Goal: Find specific page/section: Find specific page/section

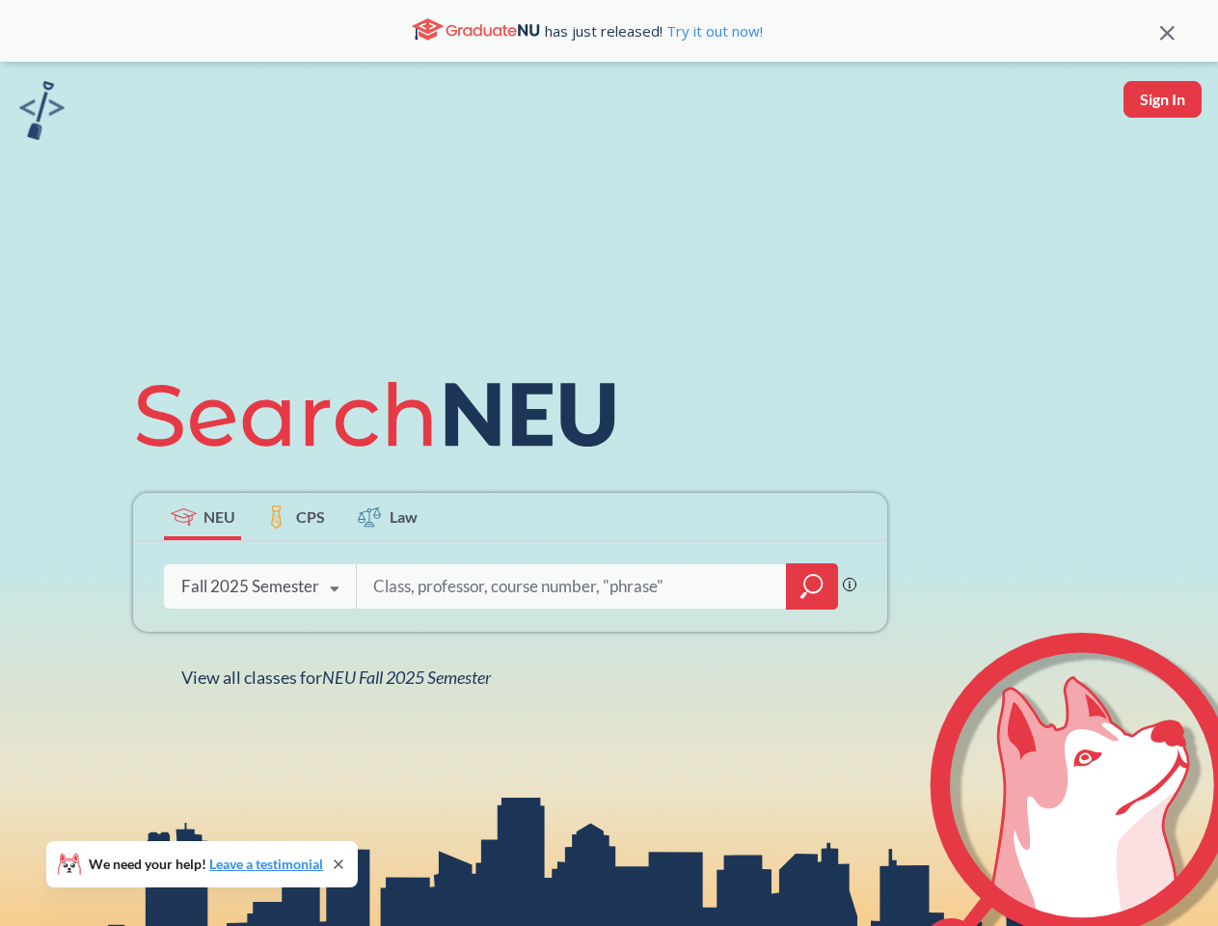
click at [608, 463] on icon at bounding box center [384, 415] width 502 height 108
click at [1167, 31] on icon at bounding box center [1167, 33] width 14 height 14
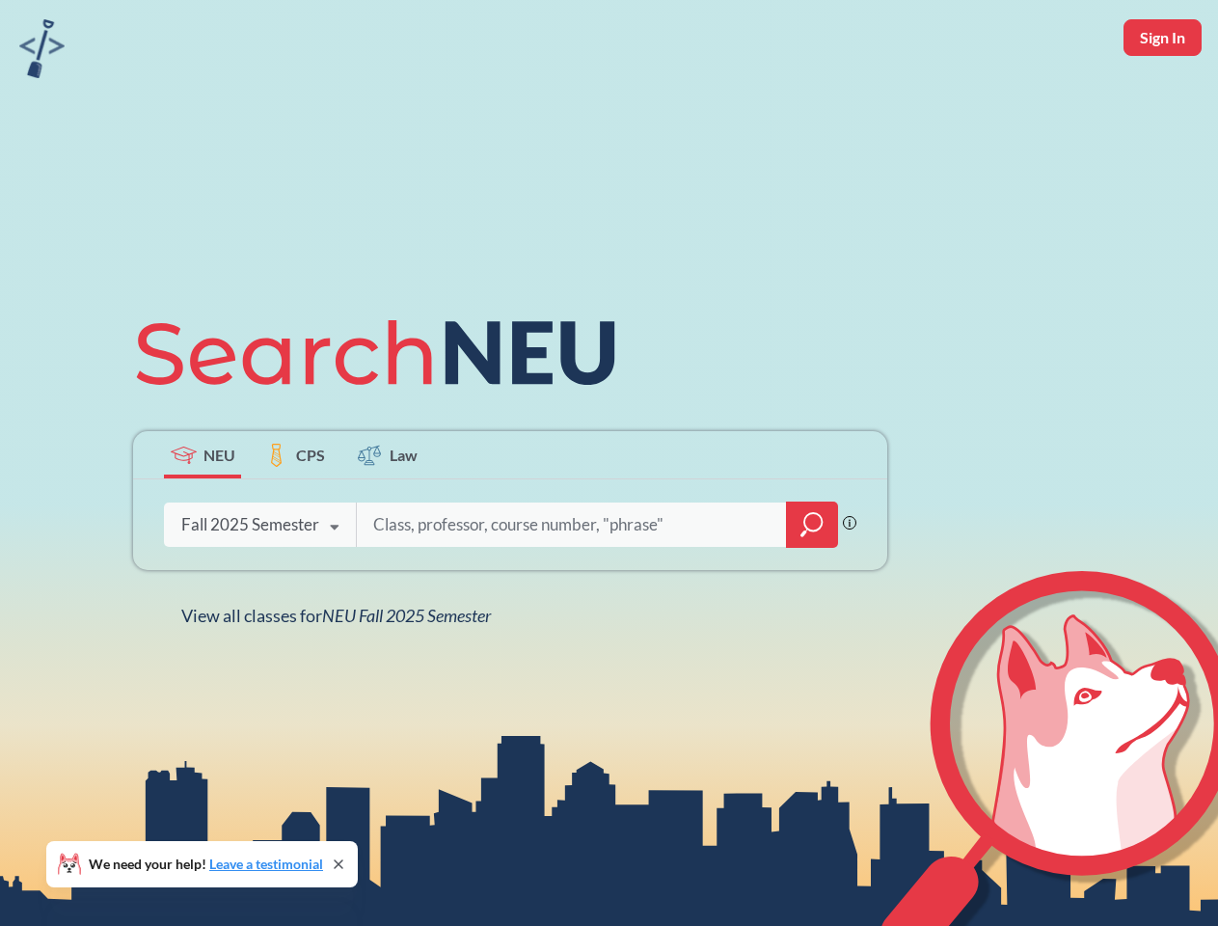
click at [1162, 99] on div "NEU CPS Law Phrase search guarantees the exact search appears in the results. E…" at bounding box center [609, 463] width 1218 height 926
click at [202, 516] on div "Fall 2025 Semester" at bounding box center [250, 524] width 138 height 21
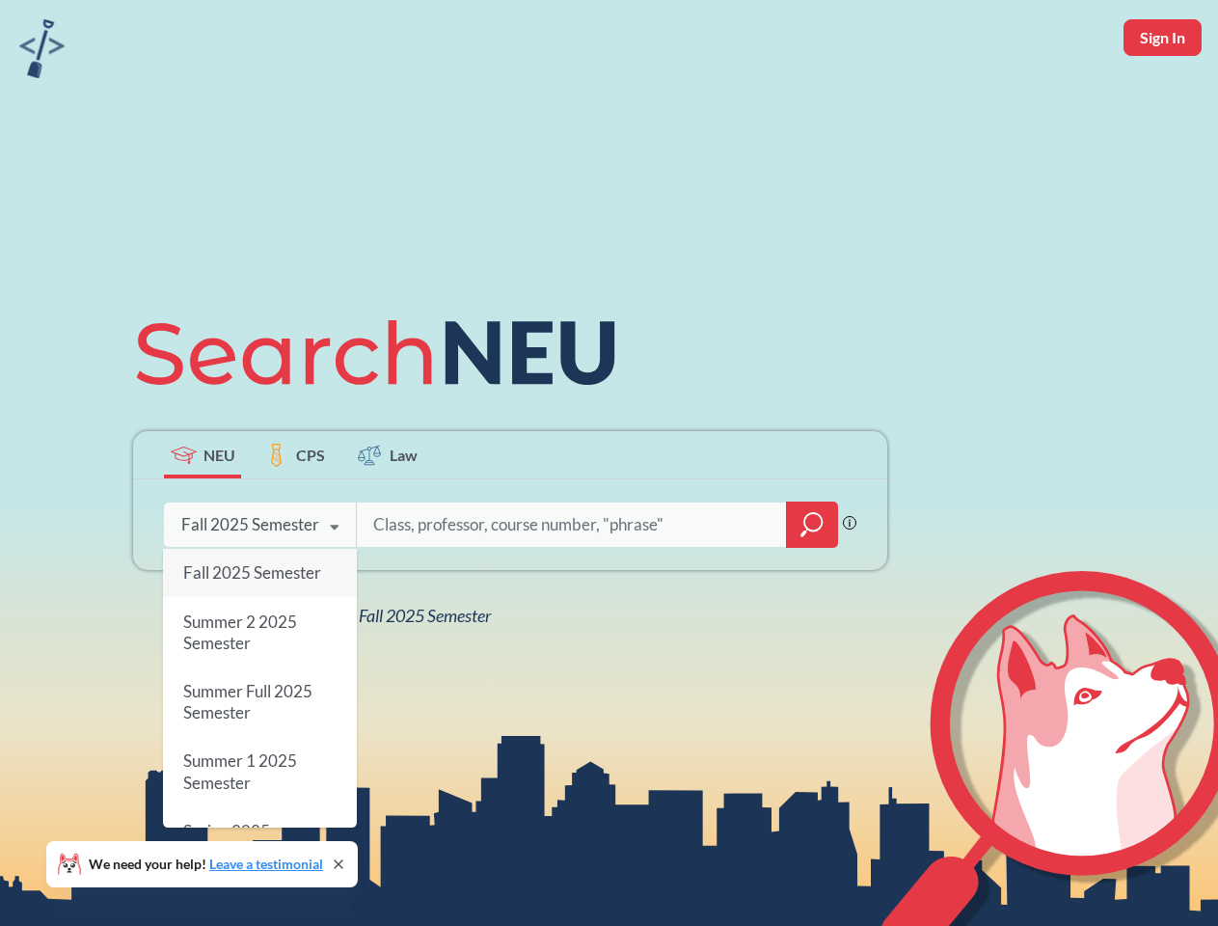
click at [295, 516] on div "Fall 2025 Semester" at bounding box center [250, 524] width 138 height 21
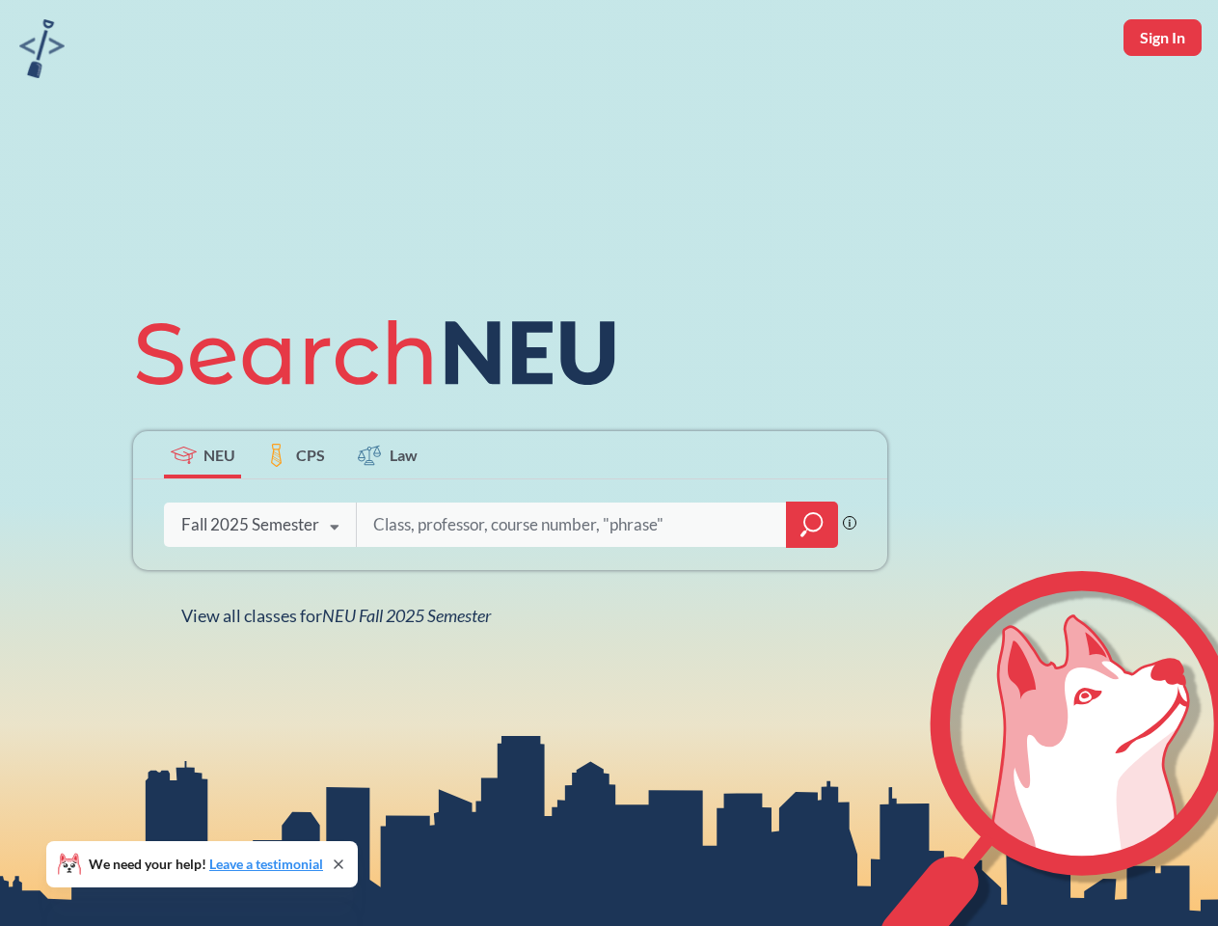
click at [388, 516] on input "search" at bounding box center [571, 524] width 401 height 40
click at [812, 586] on div "NEU CPS Law Phrase search guarantees the exact search appears in the results. E…" at bounding box center [509, 463] width 777 height 328
click at [259, 586] on div "NEU CPS Law Phrase search guarantees the exact search appears in the results. E…" at bounding box center [509, 463] width 777 height 328
click at [335, 589] on div "NEU CPS Law Phrase search guarantees the exact search appears in the results. E…" at bounding box center [509, 463] width 777 height 328
click at [340, 677] on div "NEU CPS Law Phrase search guarantees the exact search appears in the results. E…" at bounding box center [609, 463] width 1218 height 926
